Goal: Information Seeking & Learning: Learn about a topic

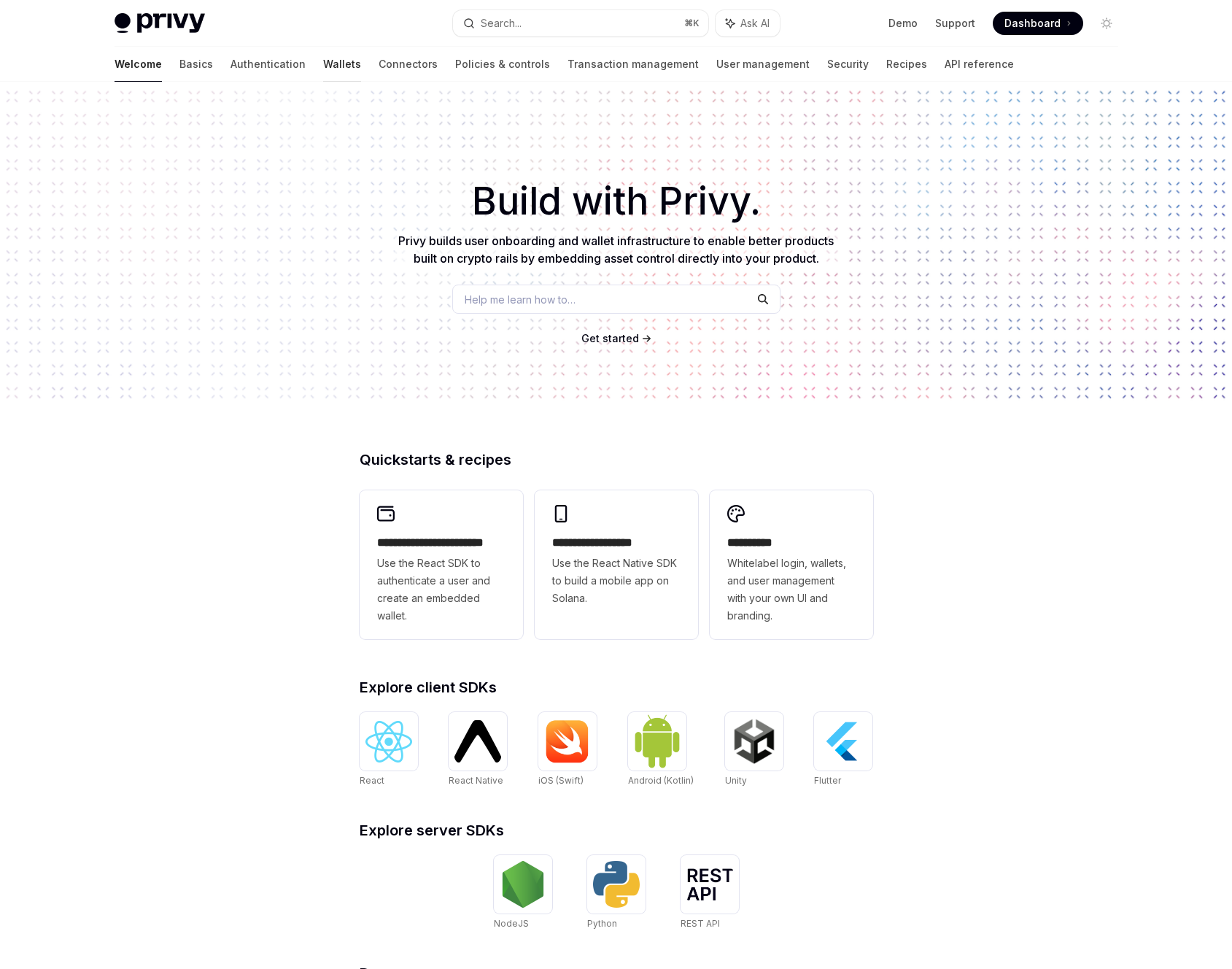
click at [324, 63] on link "Wallets" at bounding box center [342, 64] width 38 height 35
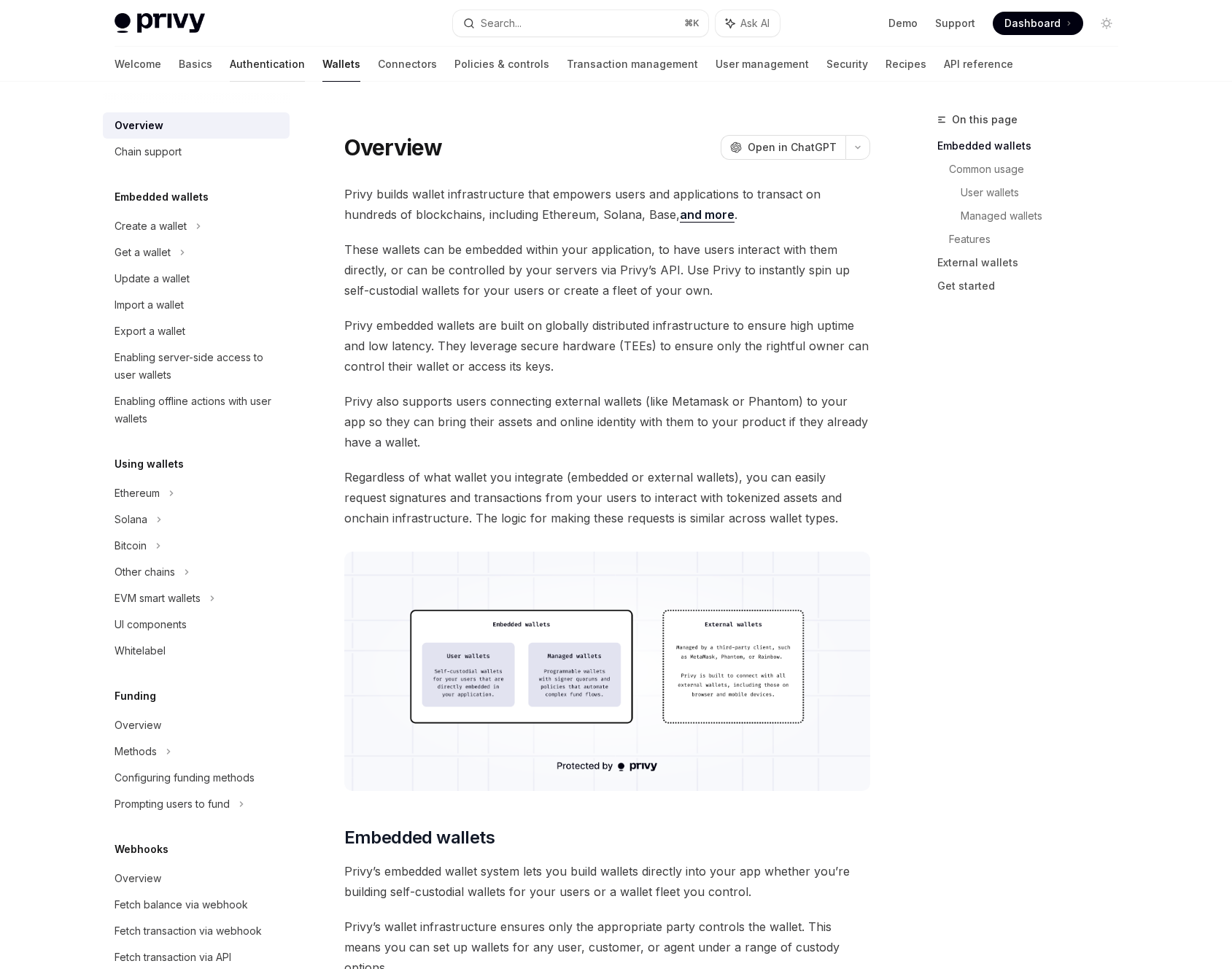
click at [229, 69] on link "Authentication" at bounding box center [267, 64] width 75 height 35
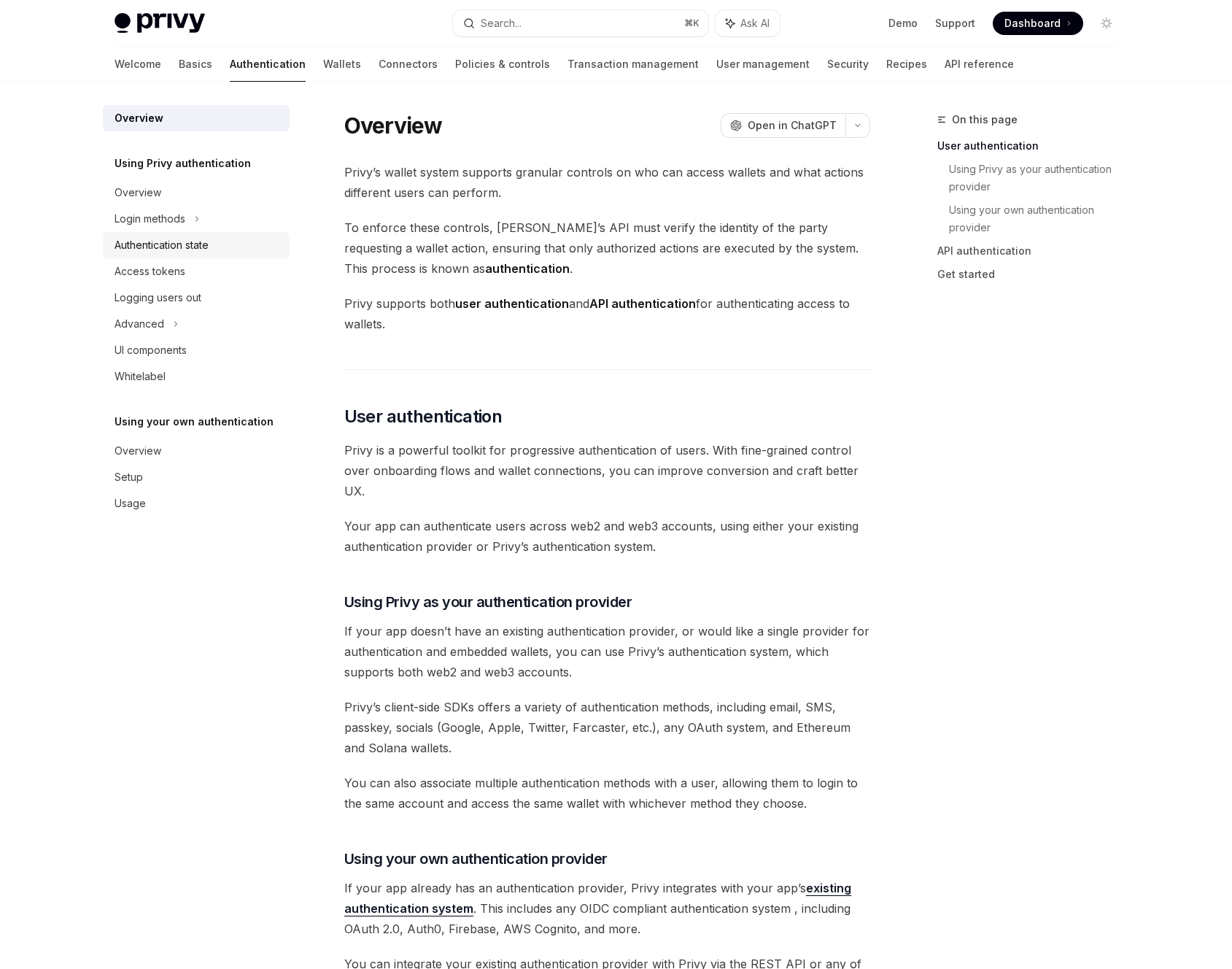
click at [182, 252] on div "Authentication state" at bounding box center [162, 245] width 94 height 18
type textarea "*"
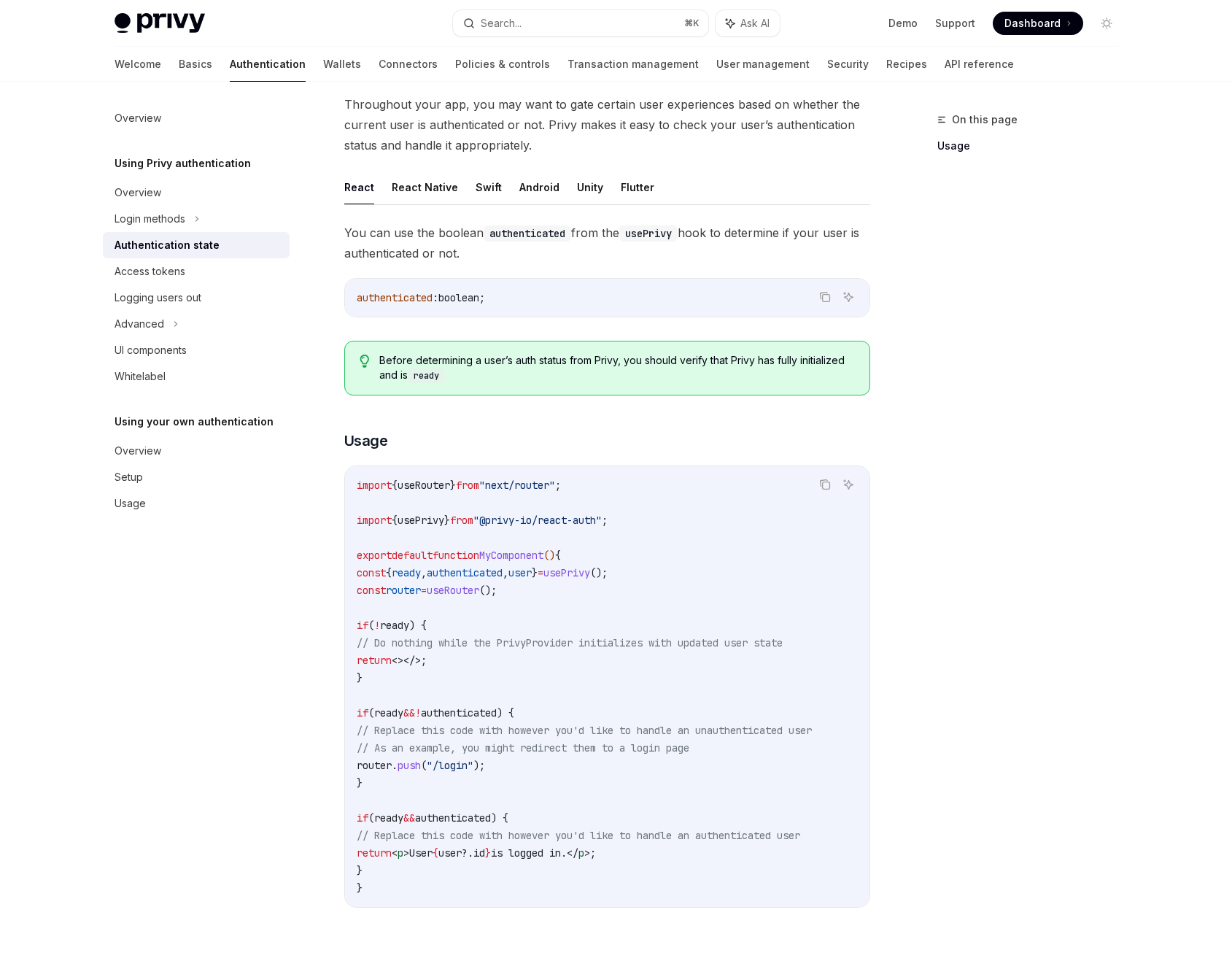
scroll to position [79, 0]
